Goal: Use online tool/utility: Utilize a website feature to perform a specific function

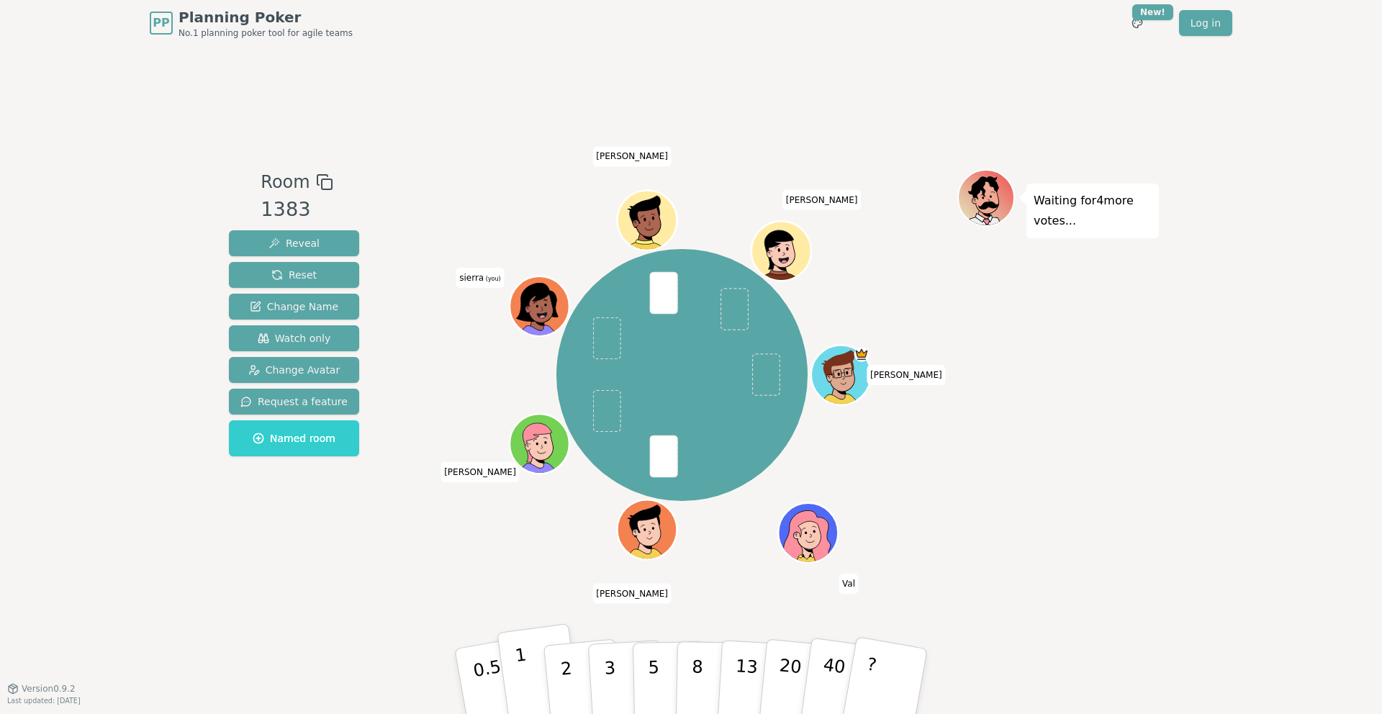
click at [544, 671] on button "1" at bounding box center [540, 681] width 86 height 117
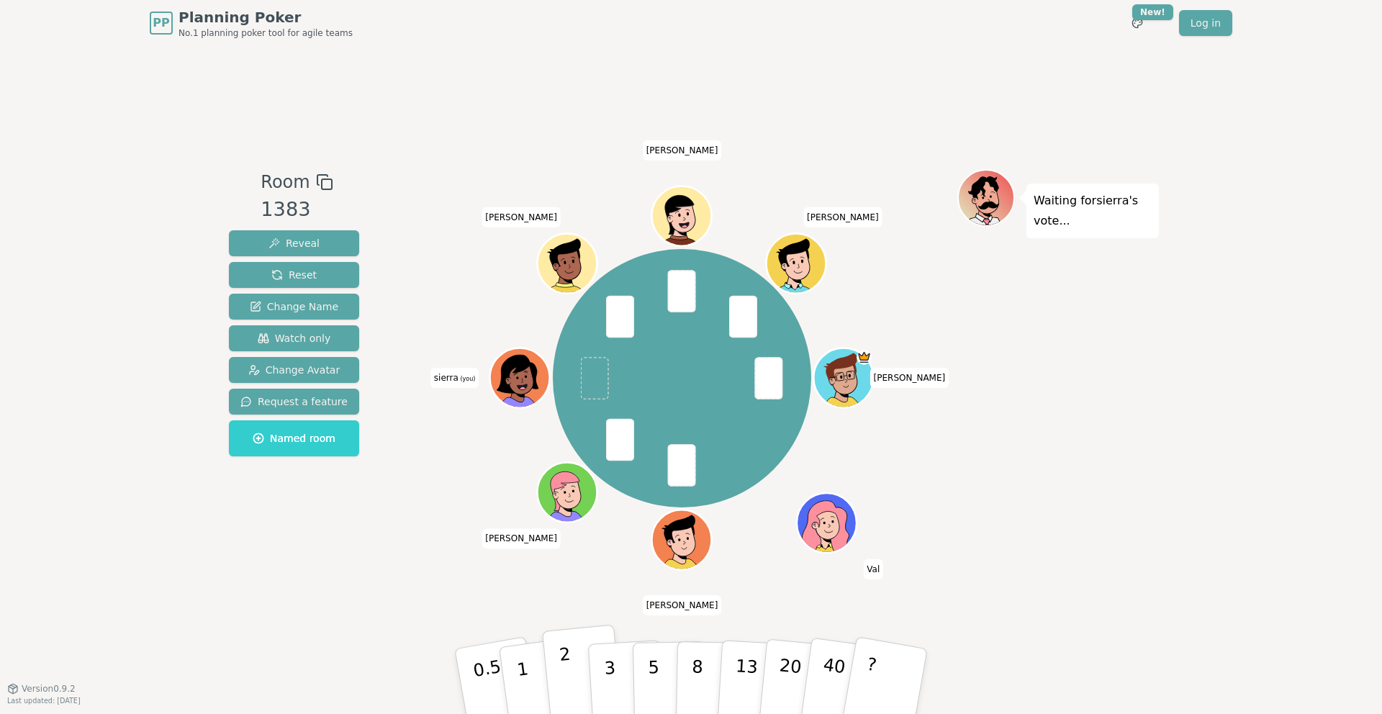
click at [561, 677] on p "2" at bounding box center [567, 683] width 19 height 78
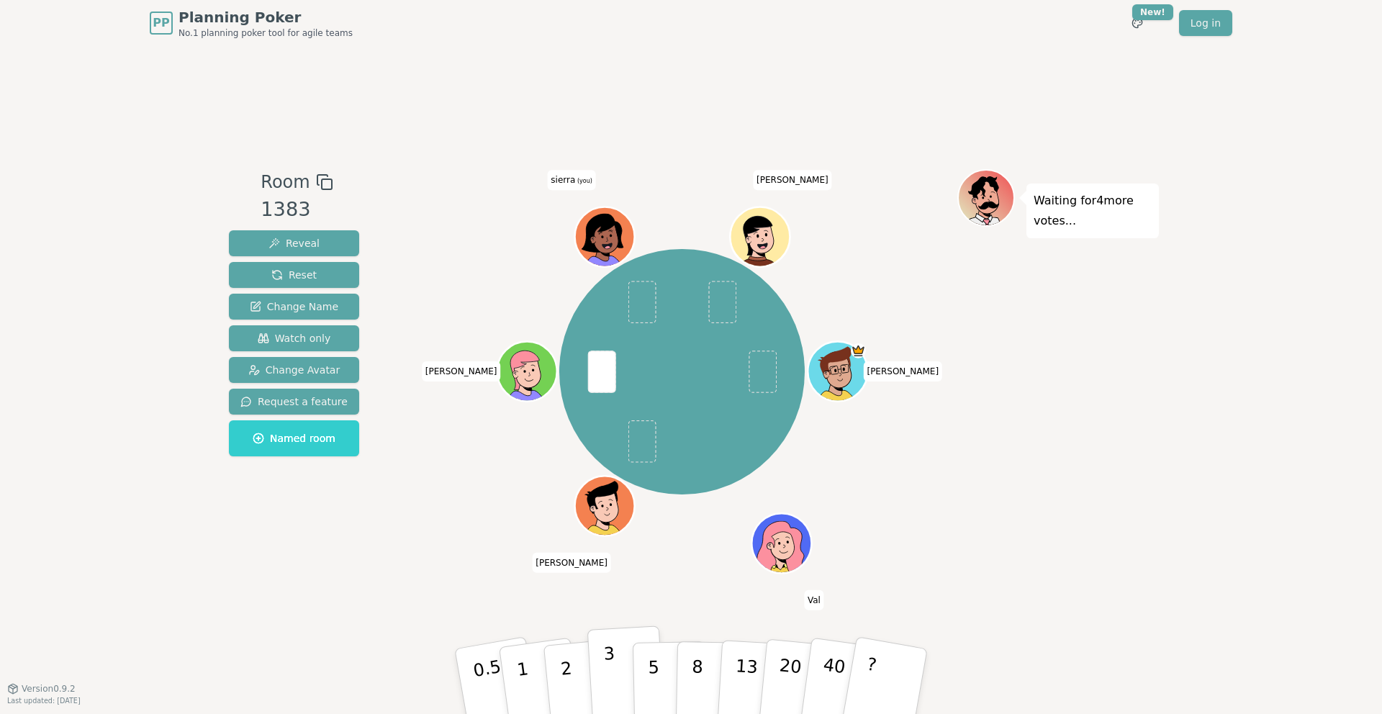
click at [601, 682] on button "3" at bounding box center [626, 681] width 78 height 112
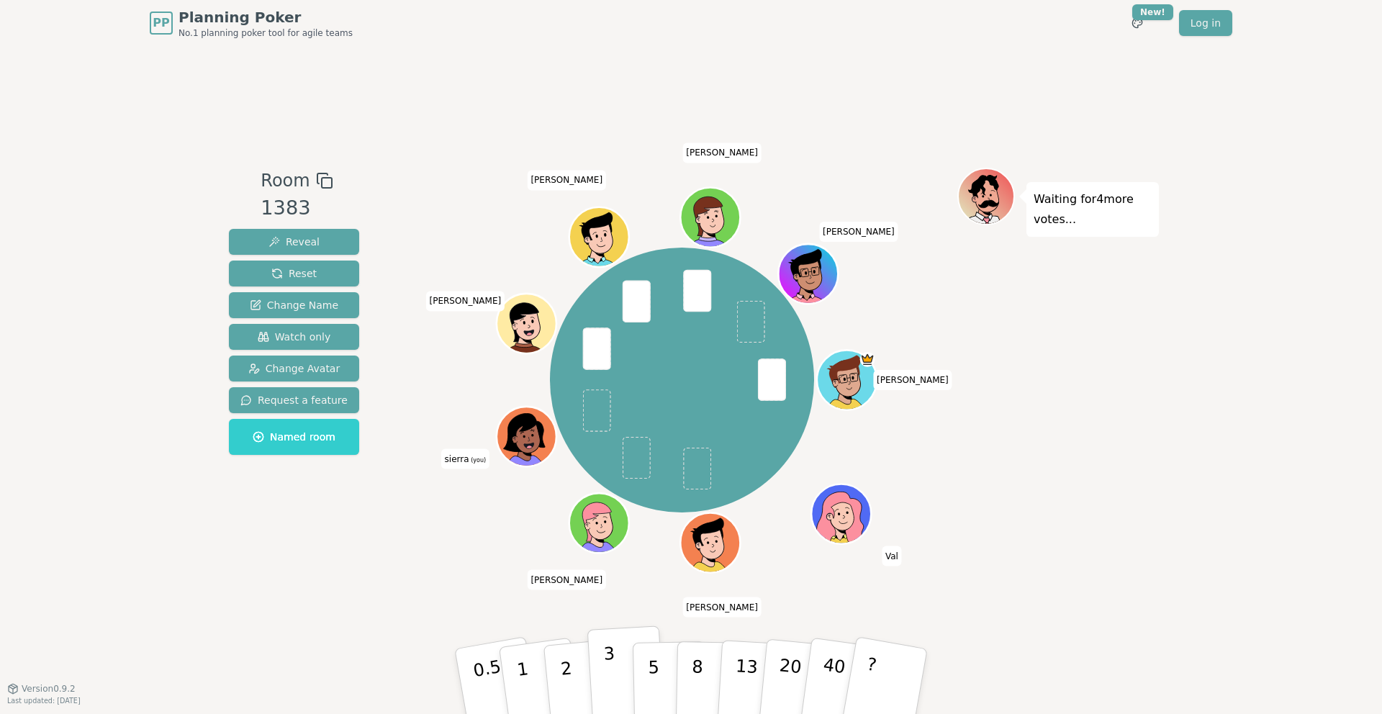
click at [601, 694] on button "3" at bounding box center [626, 681] width 78 height 112
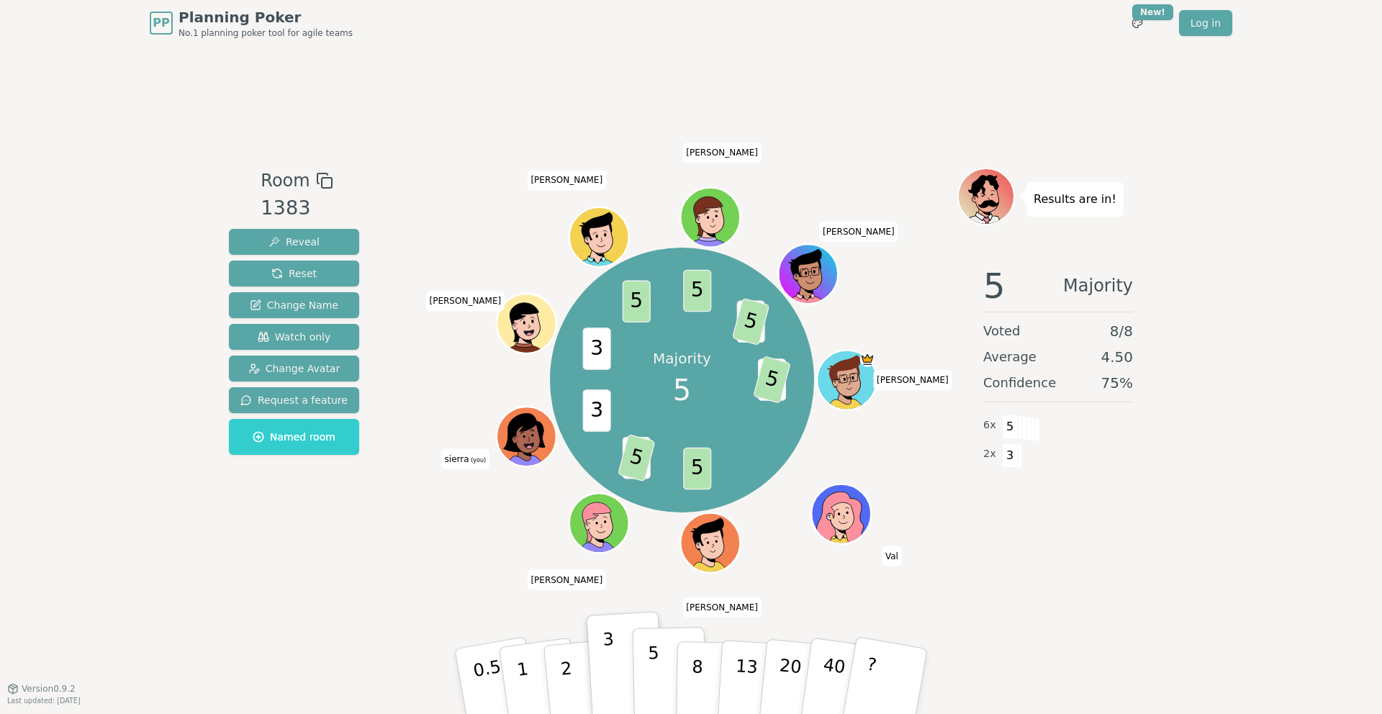
click at [665, 685] on button "5" at bounding box center [670, 681] width 74 height 109
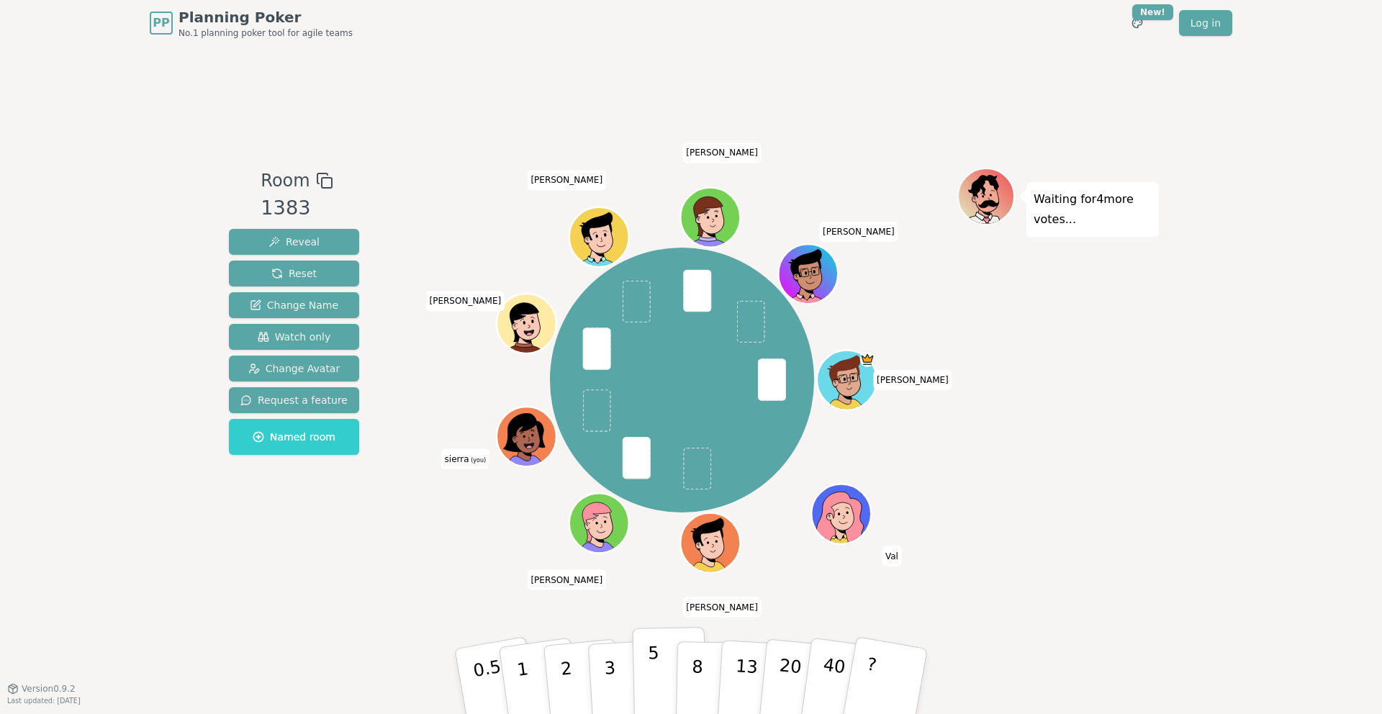
click at [639, 652] on button "5" at bounding box center [670, 681] width 74 height 109
click at [606, 651] on p "3" at bounding box center [611, 682] width 16 height 78
click at [605, 648] on p "3" at bounding box center [611, 682] width 16 height 78
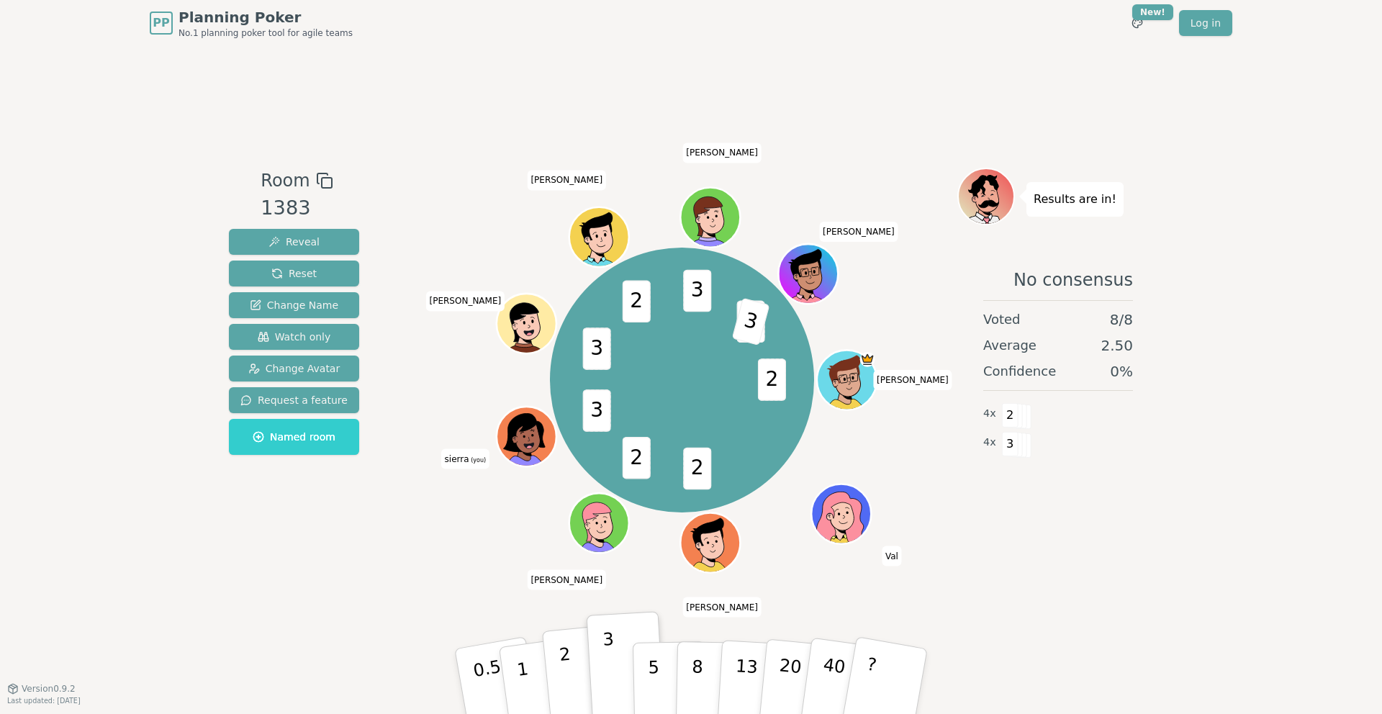
click at [576, 679] on button "2" at bounding box center [583, 682] width 82 height 114
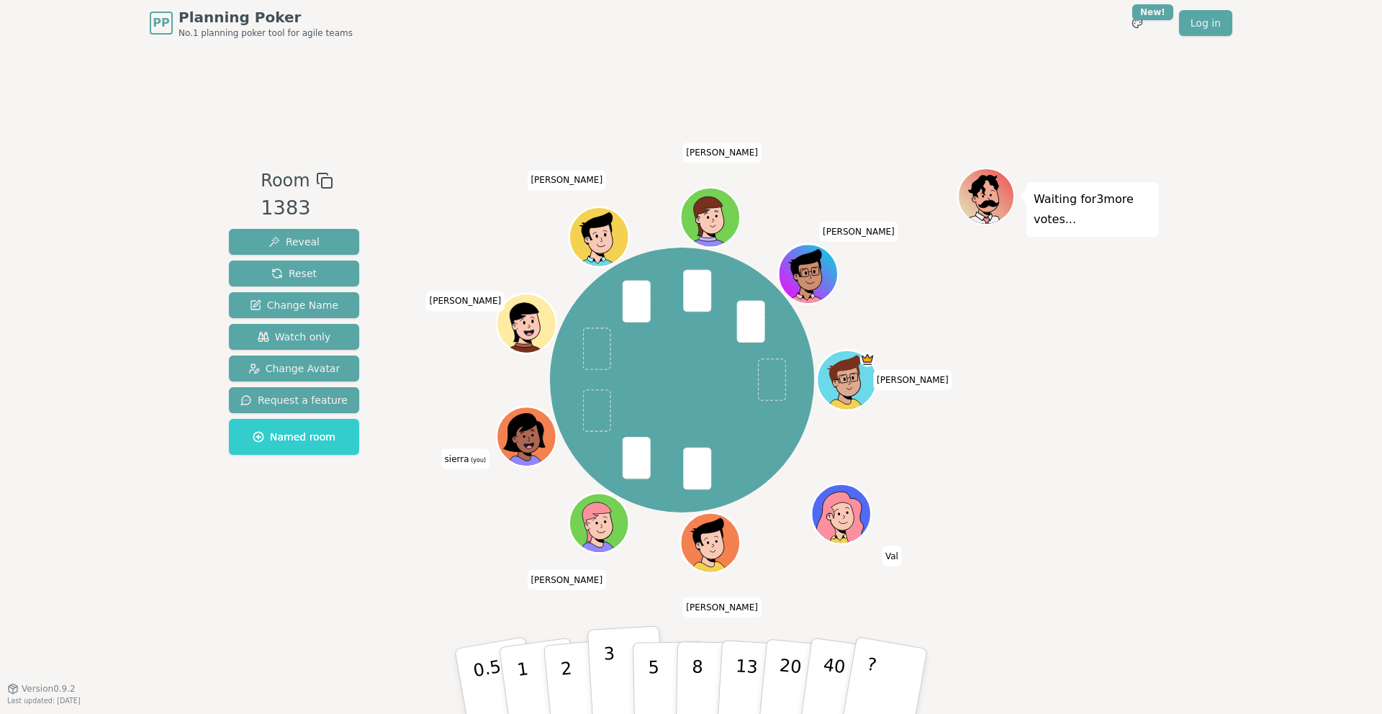
click at [610, 689] on p "3" at bounding box center [611, 682] width 16 height 78
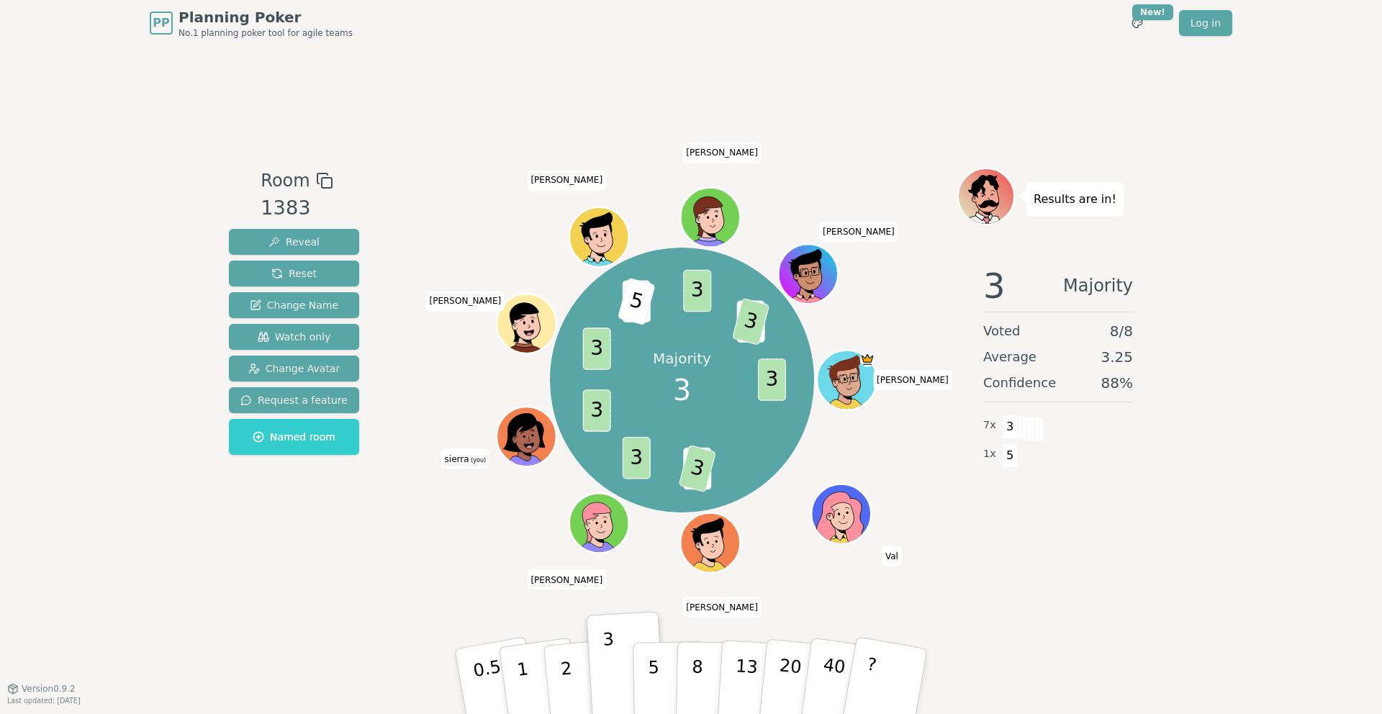
click at [501, 550] on div "Majority 3 3 5 3 3 3 3 3 5 3 5 3 [PERSON_NAME] [PERSON_NAME] sierra (you) [PERS…" at bounding box center [682, 380] width 551 height 373
